Goal: Communication & Community: Answer question/provide support

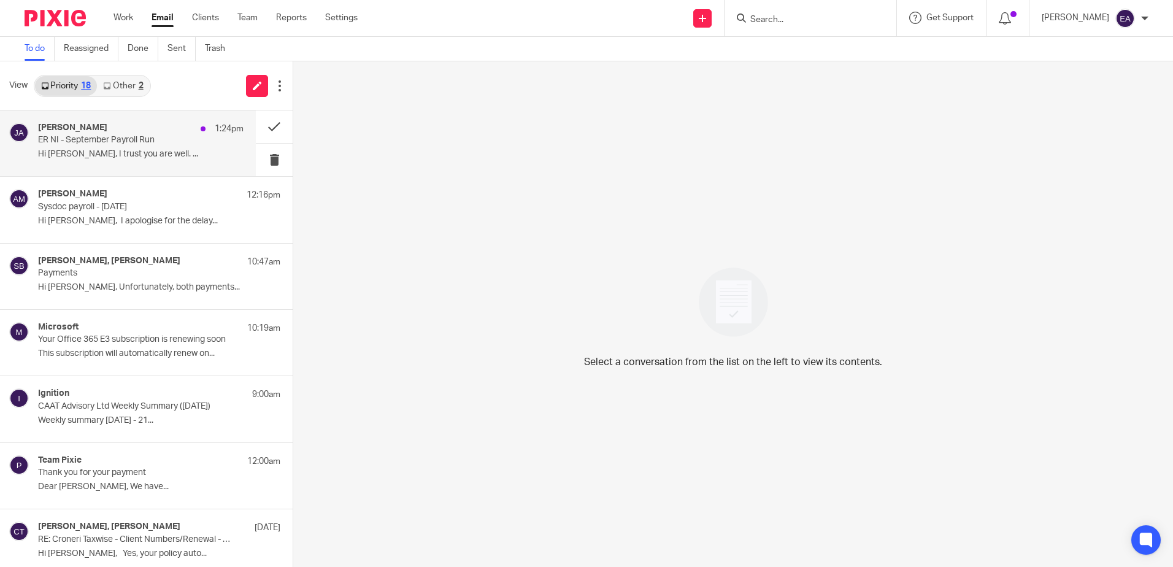
click at [116, 148] on div "[PERSON_NAME] 1:24pm ER NI - September Payroll Run Hi [PERSON_NAME], I trust yo…" at bounding box center [141, 143] width 206 height 41
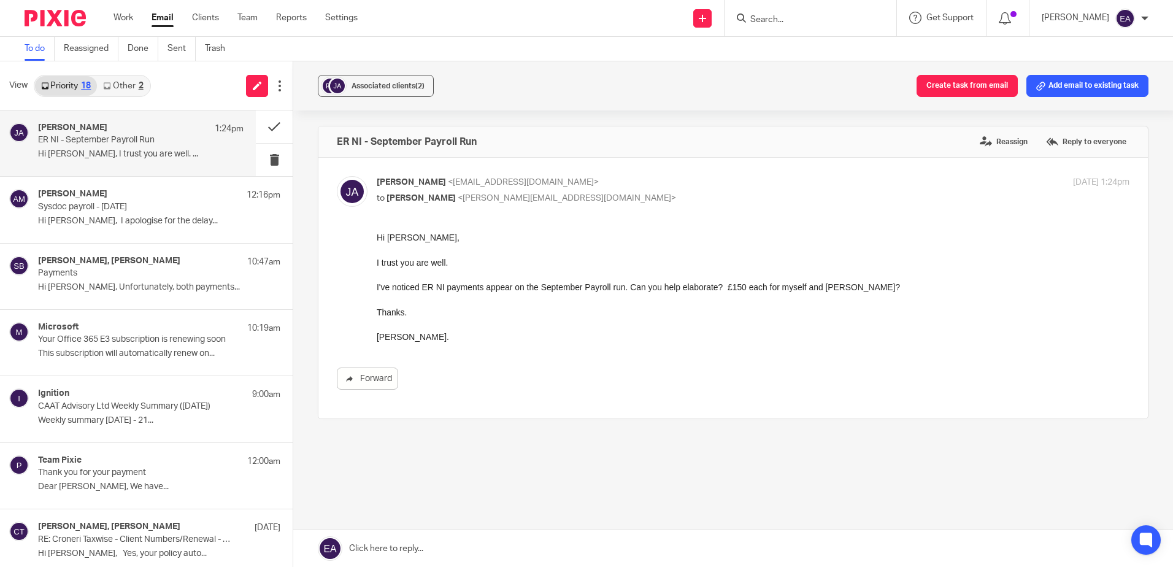
click at [107, 147] on div "[PERSON_NAME] 1:24pm ER NI - September Payroll Run Hi [PERSON_NAME], I trust yo…" at bounding box center [141, 143] width 206 height 41
click at [390, 550] on link at bounding box center [733, 548] width 880 height 37
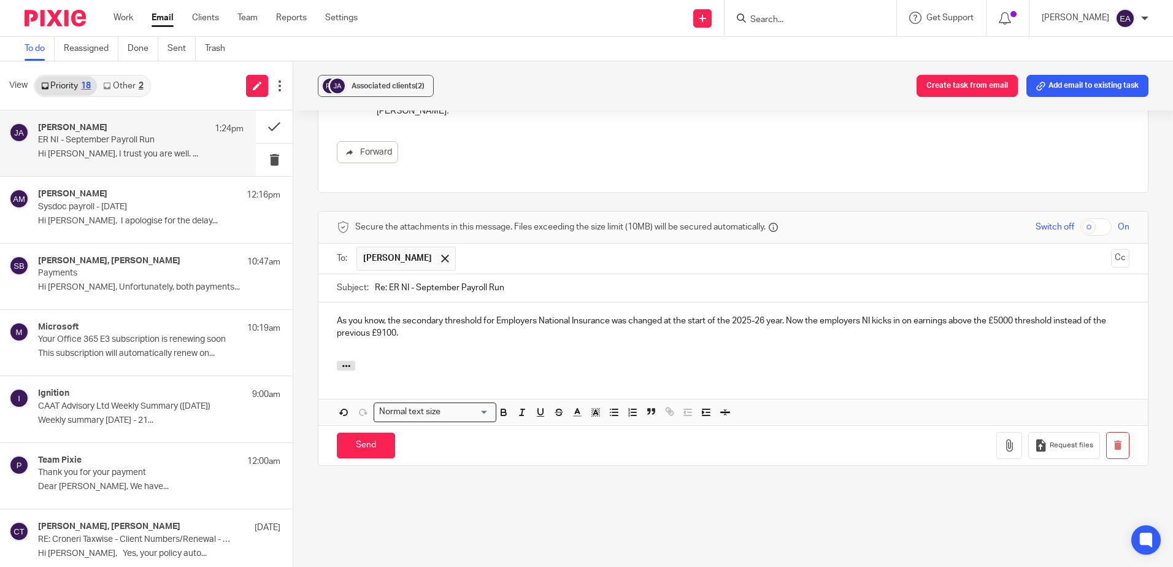
click at [337, 317] on p "As you know, the secondary threshold for Employers National Insurance was chang…" at bounding box center [733, 327] width 793 height 25
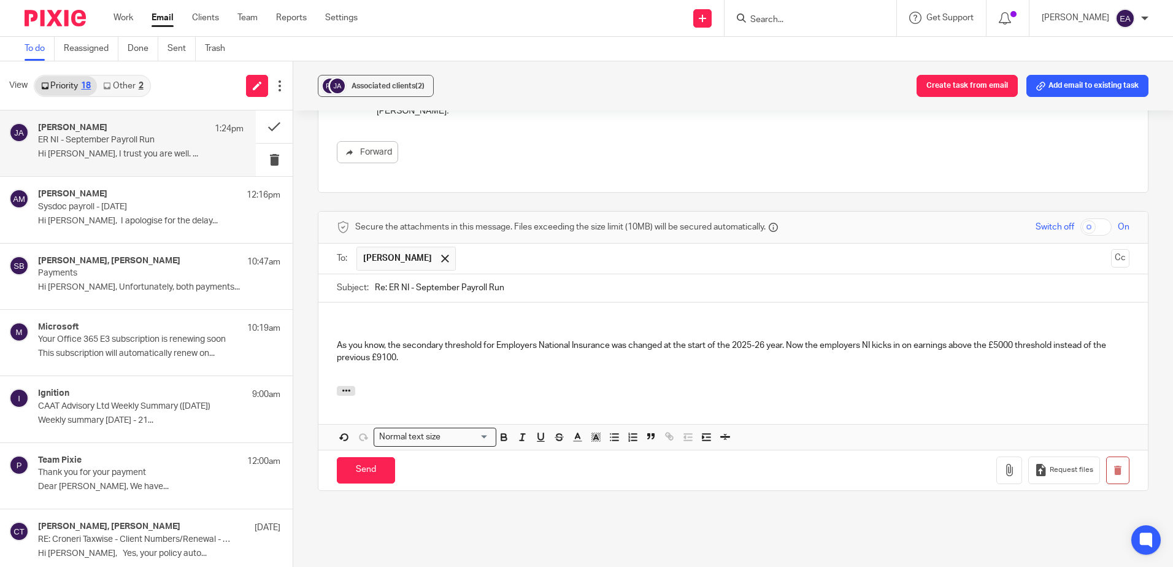
click at [339, 317] on p at bounding box center [733, 321] width 793 height 12
click at [363, 347] on p "As you know, the secondary threshold for Employers National Insurance was chang…" at bounding box center [733, 351] width 793 height 25
drag, startPoint x: 833, startPoint y: 348, endPoint x: 803, endPoint y: 345, distance: 29.6
click at [803, 345] on p "As you will know, the secondary threshold for Employers National Insurance was …" at bounding box center [733, 351] width 793 height 25
drag, startPoint x: 870, startPoint y: 346, endPoint x: 885, endPoint y: 366, distance: 25.5
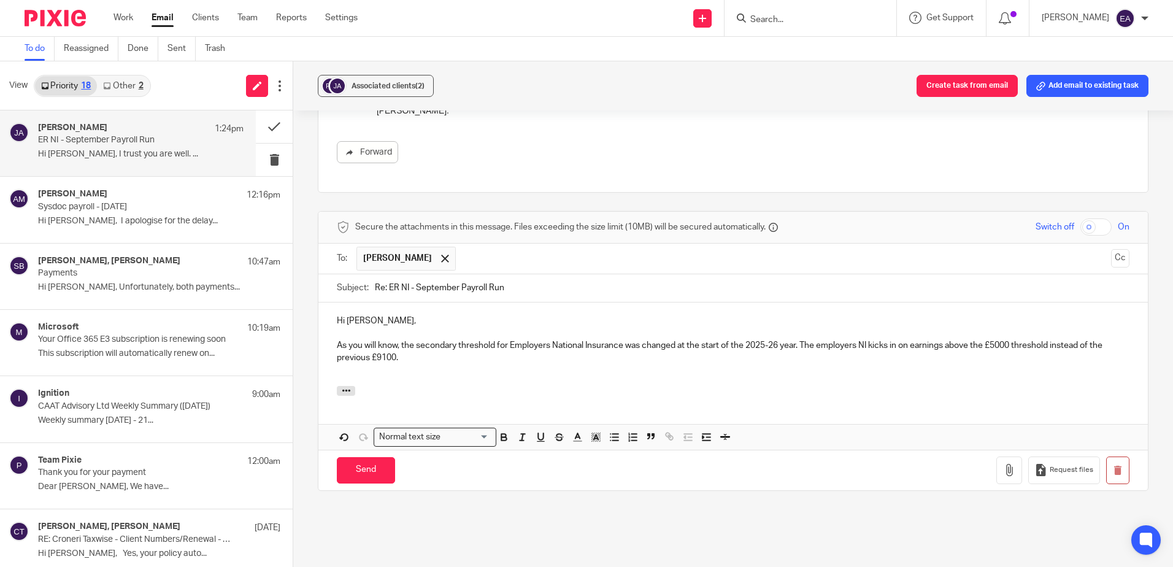
click at [874, 349] on p "As you will know, the secondary threshold for Employers National Insurance was …" at bounding box center [733, 351] width 793 height 25
click at [431, 360] on p "As you will know, the secondary threshold for Employers National Insurance was …" at bounding box center [733, 351] width 793 height 25
click at [720, 357] on p "As you will know, the secondary threshold for Employers National Insurance was …" at bounding box center [733, 351] width 793 height 25
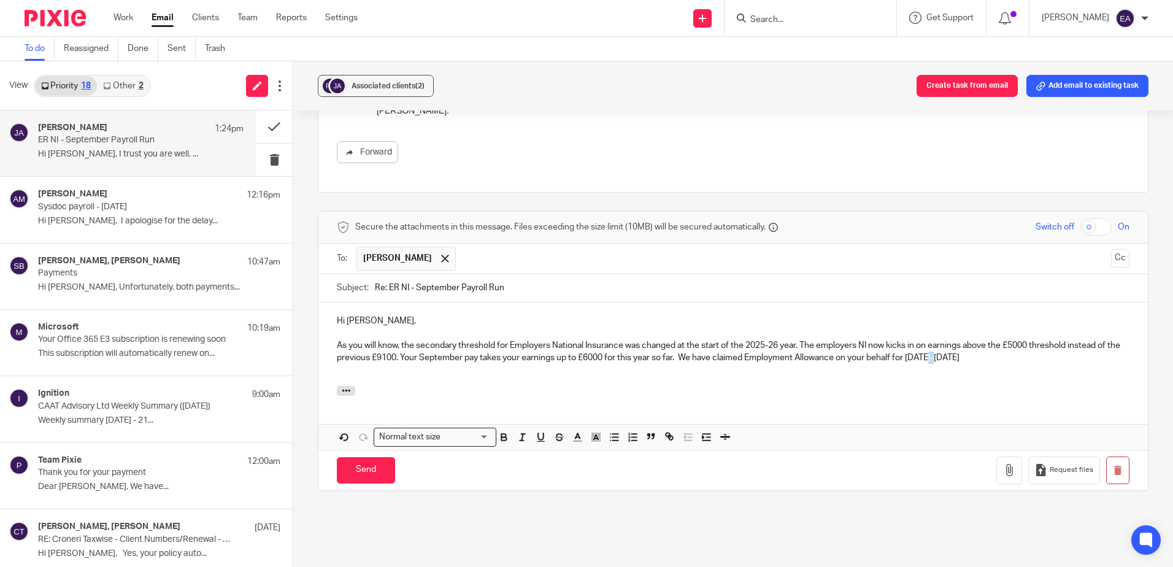
drag, startPoint x: 967, startPoint y: 362, endPoint x: 957, endPoint y: 360, distance: 10.6
click at [957, 360] on p "As you will know, the secondary threshold for Employers National Insurance was …" at bounding box center [733, 351] width 793 height 25
click at [983, 358] on p "As you will know, the secondary threshold for Employers National Insurance was …" at bounding box center [733, 351] width 793 height 25
drag, startPoint x: 358, startPoint y: 370, endPoint x: 312, endPoint y: 371, distance: 46.0
click at [312, 371] on div "Associated clients (2) Create task from email Add email to existing task ER NI …" at bounding box center [733, 314] width 880 height 506
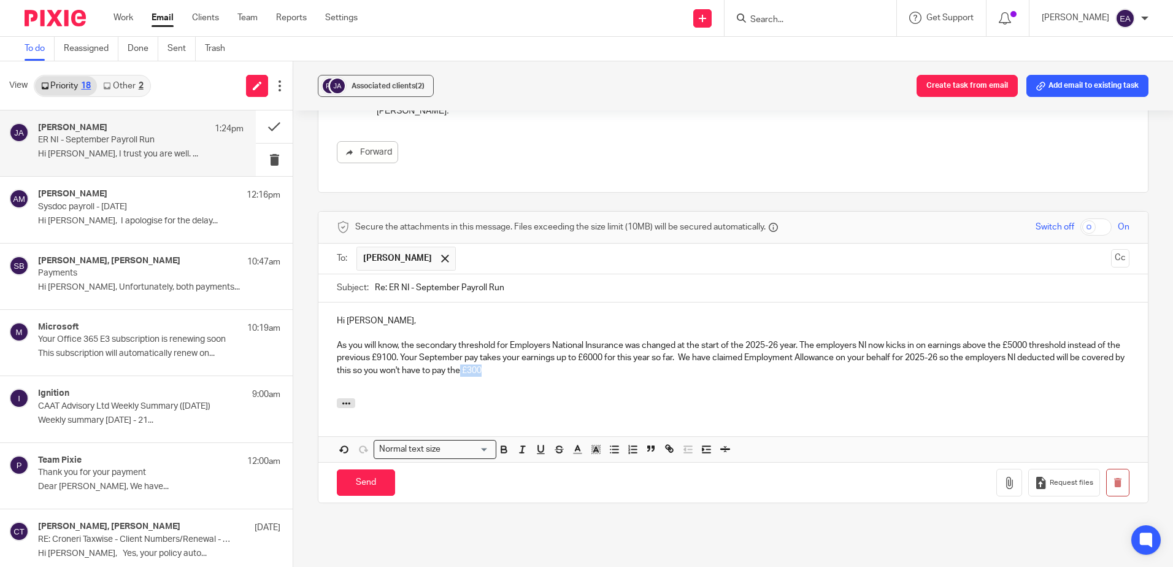
drag, startPoint x: 539, startPoint y: 372, endPoint x: 504, endPoint y: 371, distance: 35.0
click at [504, 371] on p "As you will know, the secondary threshold for Employers National Insurance was …" at bounding box center [733, 357] width 793 height 37
click at [525, 376] on p "As you will know, the secondary threshold for Employers National Insurance was …" at bounding box center [733, 357] width 793 height 37
drag, startPoint x: 545, startPoint y: 373, endPoint x: 491, endPoint y: 373, distance: 54.0
click at [491, 373] on p "As you will know, the secondary threshold for Employers National Insurance was …" at bounding box center [733, 357] width 793 height 37
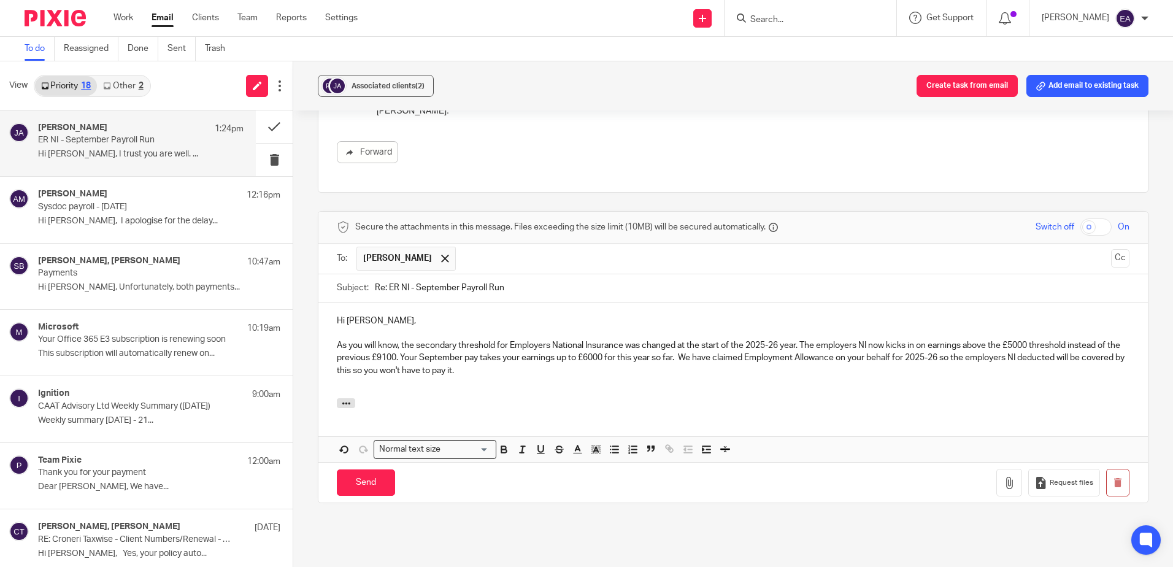
drag, startPoint x: 737, startPoint y: 358, endPoint x: 749, endPoint y: 366, distance: 14.6
click at [741, 360] on p "As you will know, the secondary threshold for Employers National Insurance was …" at bounding box center [733, 357] width 793 height 37
click at [748, 367] on p "As you will know, the secondary threshold for Employers National Insurance was …" at bounding box center [733, 357] width 793 height 37
click at [739, 354] on p "As you will know, the secondary threshold for Employers National Insurance was …" at bounding box center [733, 357] width 793 height 37
drag, startPoint x: 470, startPoint y: 368, endPoint x: 457, endPoint y: 368, distance: 12.3
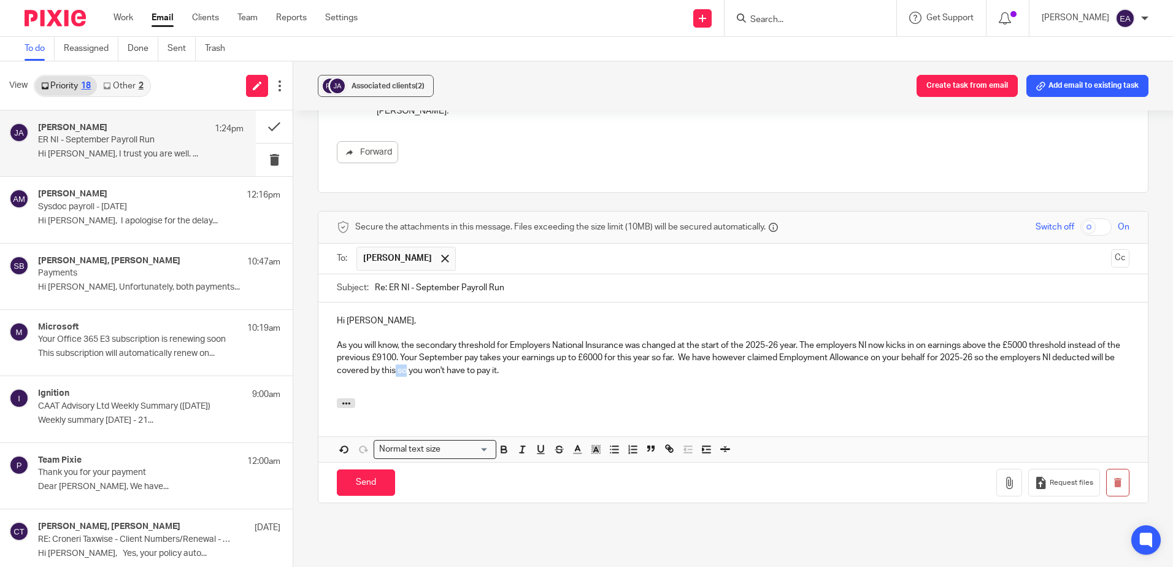
click at [457, 368] on p "As you will know, the secondary threshold for Employers National Insurance was …" at bounding box center [733, 357] width 793 height 37
click at [563, 366] on p "As you will know, the secondary threshold for Employers National Insurance was …" at bounding box center [733, 357] width 793 height 37
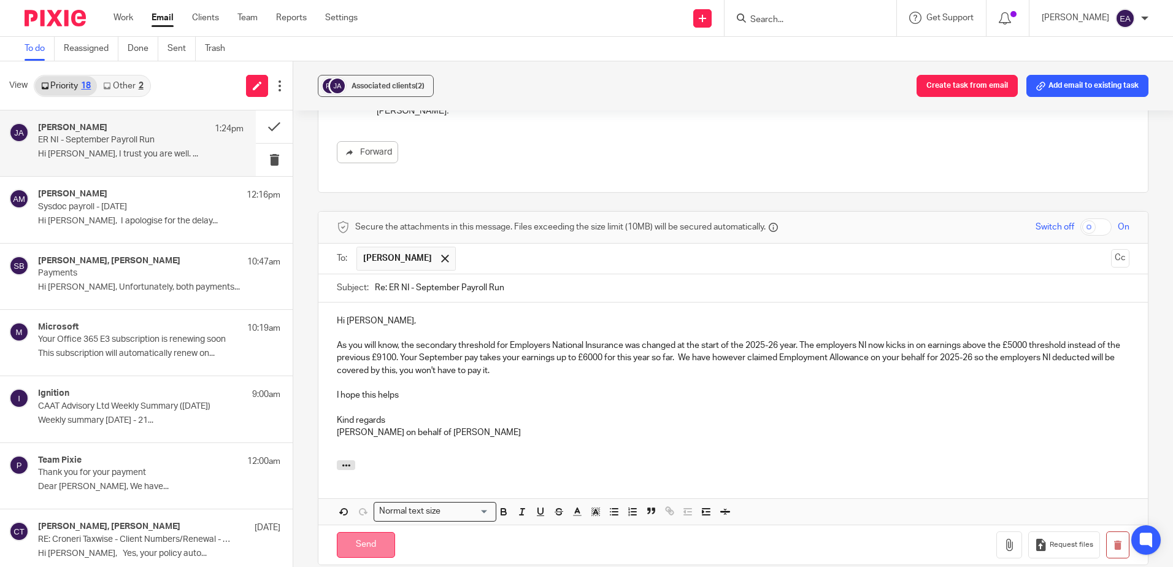
click at [366, 540] on input "Send" at bounding box center [366, 545] width 58 height 26
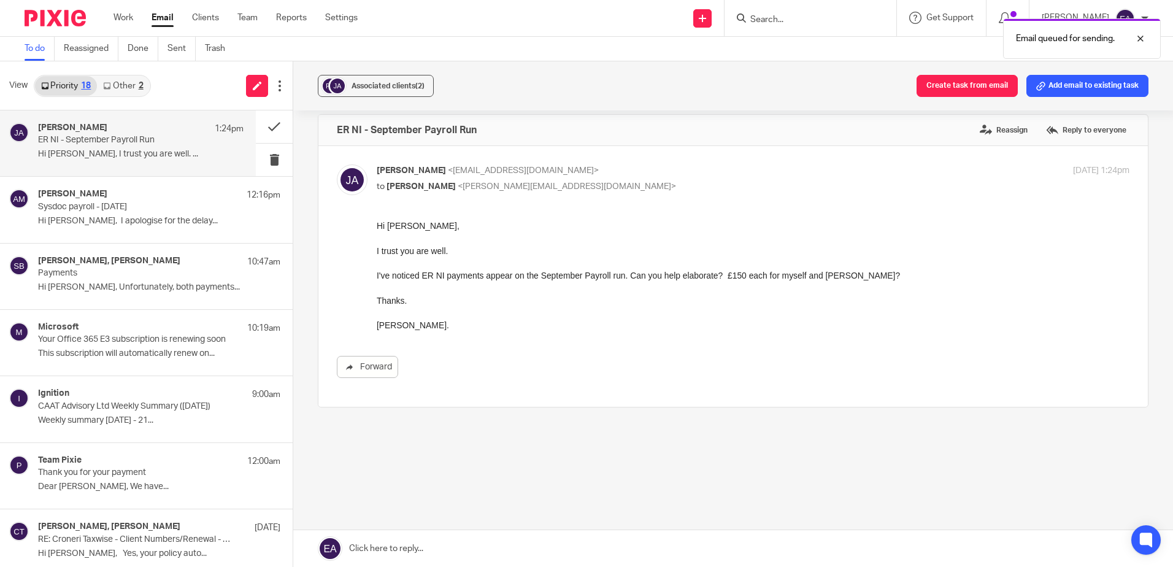
scroll to position [12, 0]
click at [122, 211] on p "Sysdoc payroll - [DATE]" at bounding box center [120, 207] width 164 height 10
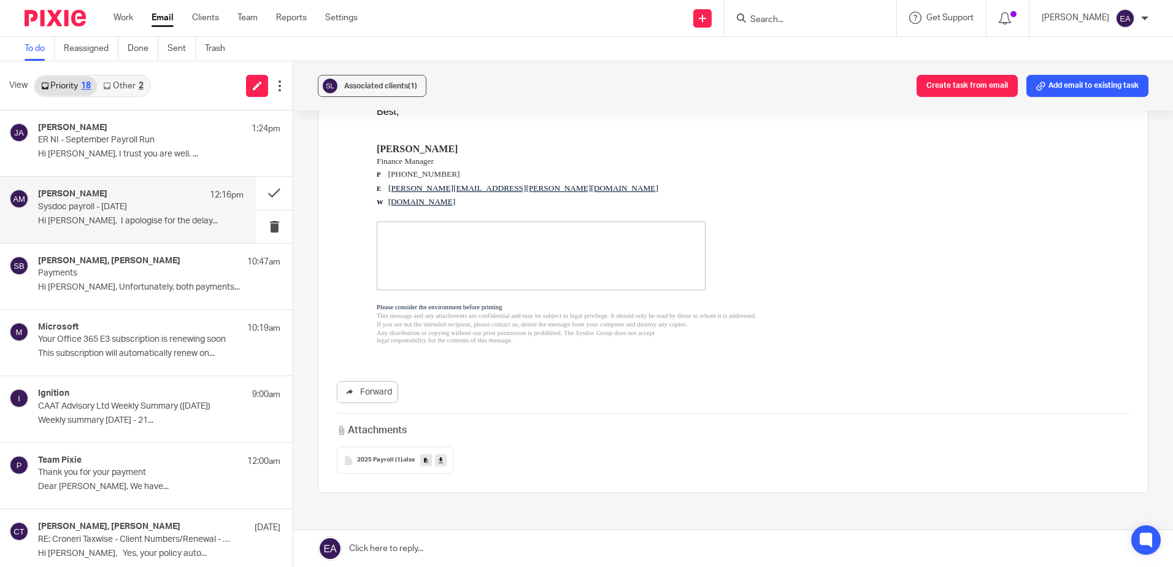
scroll to position [245, 0]
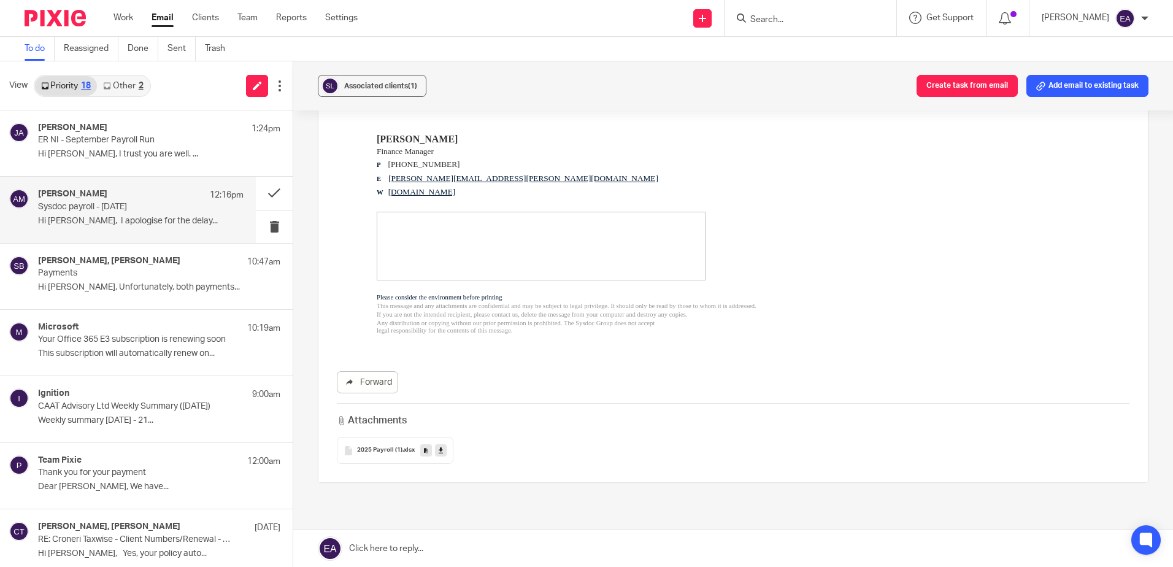
click at [436, 444] on link at bounding box center [441, 450] width 12 height 12
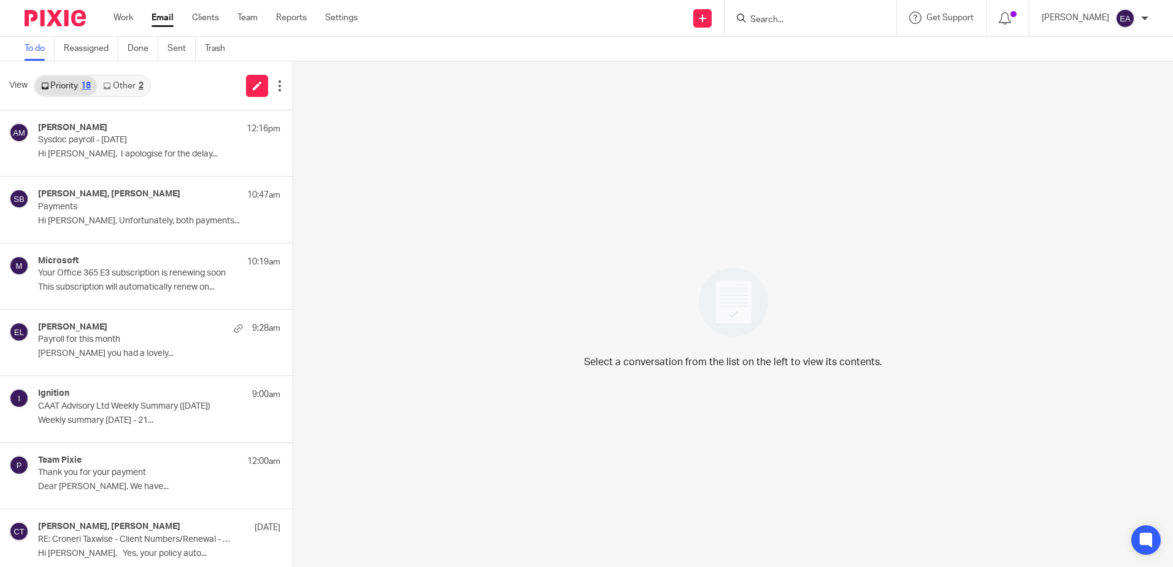
click at [115, 82] on link "Other 2" at bounding box center [123, 86] width 52 height 20
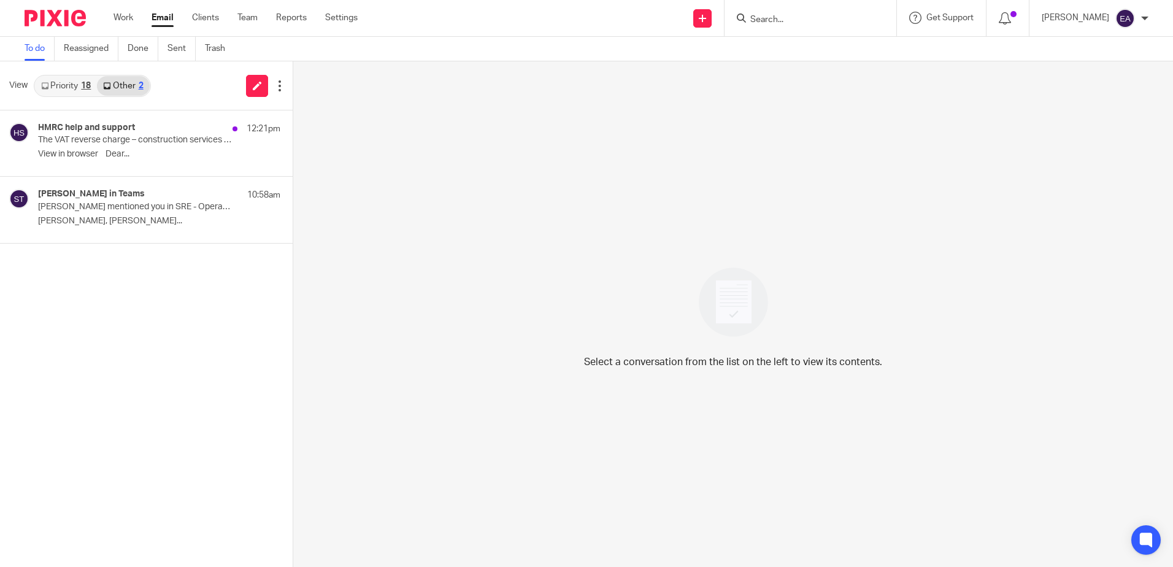
click at [50, 82] on link "Priority 18" at bounding box center [66, 86] width 62 height 20
